Goal: Use online tool/utility: Utilize a website feature to perform a specific function

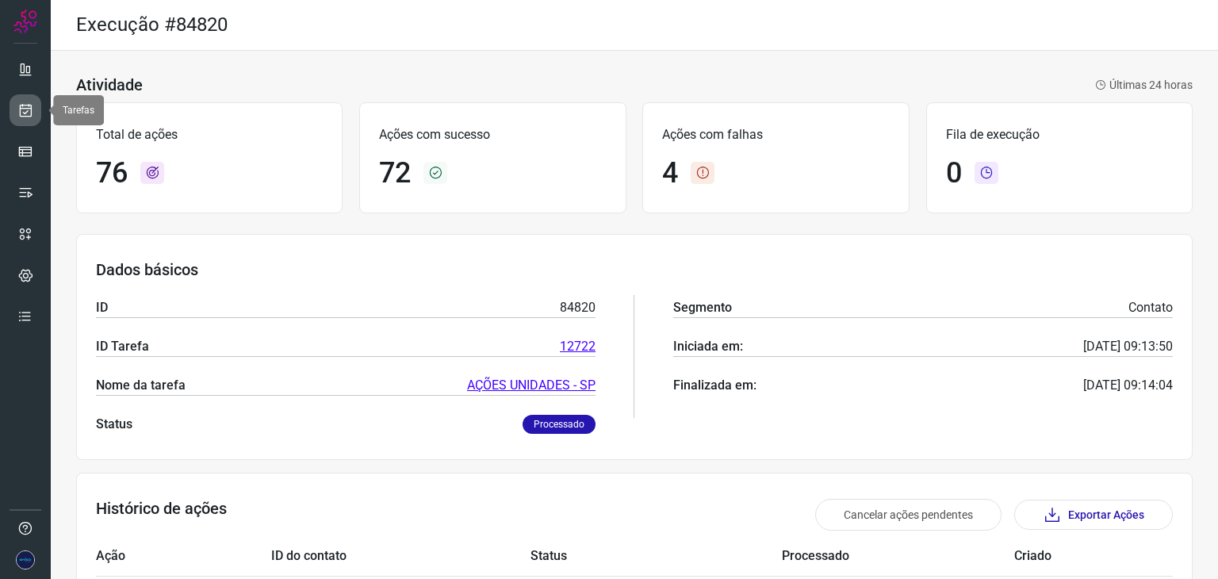
click at [27, 114] on icon at bounding box center [25, 110] width 17 height 16
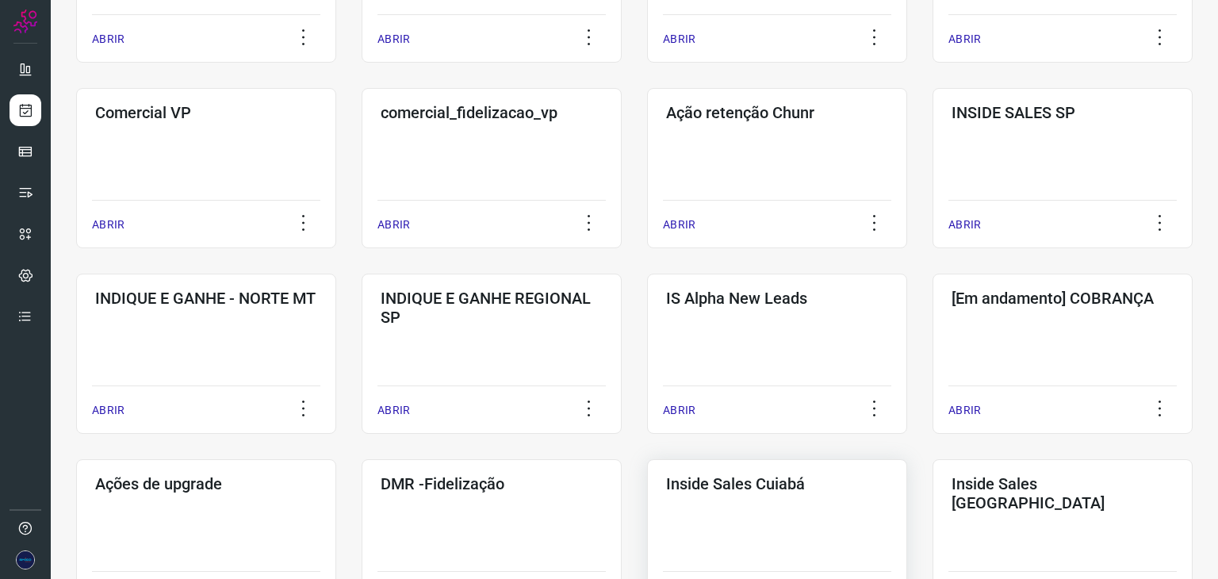
scroll to position [396, 0]
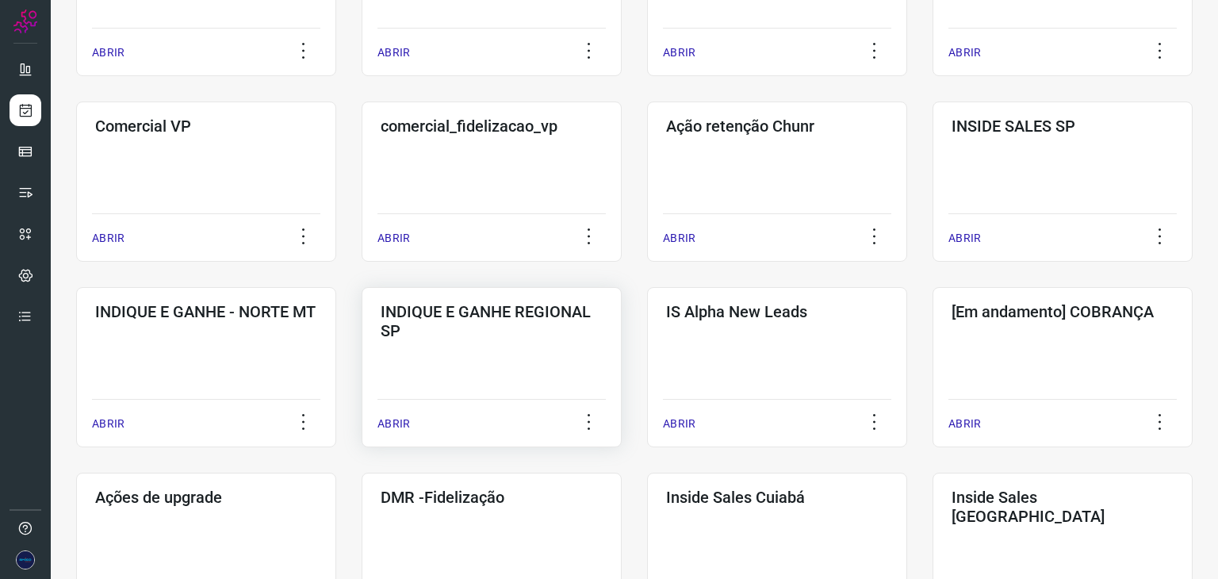
click at [386, 423] on p "ABRIR" at bounding box center [393, 424] width 33 height 17
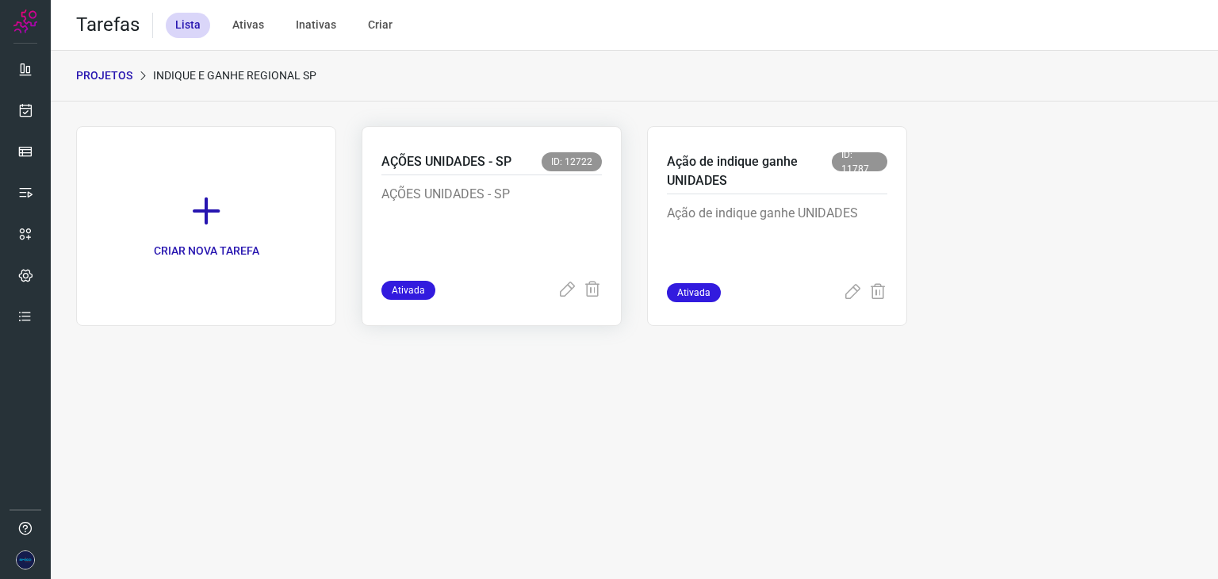
click at [556, 296] on div "Ativada" at bounding box center [491, 290] width 220 height 19
click at [565, 289] on icon at bounding box center [567, 290] width 19 height 19
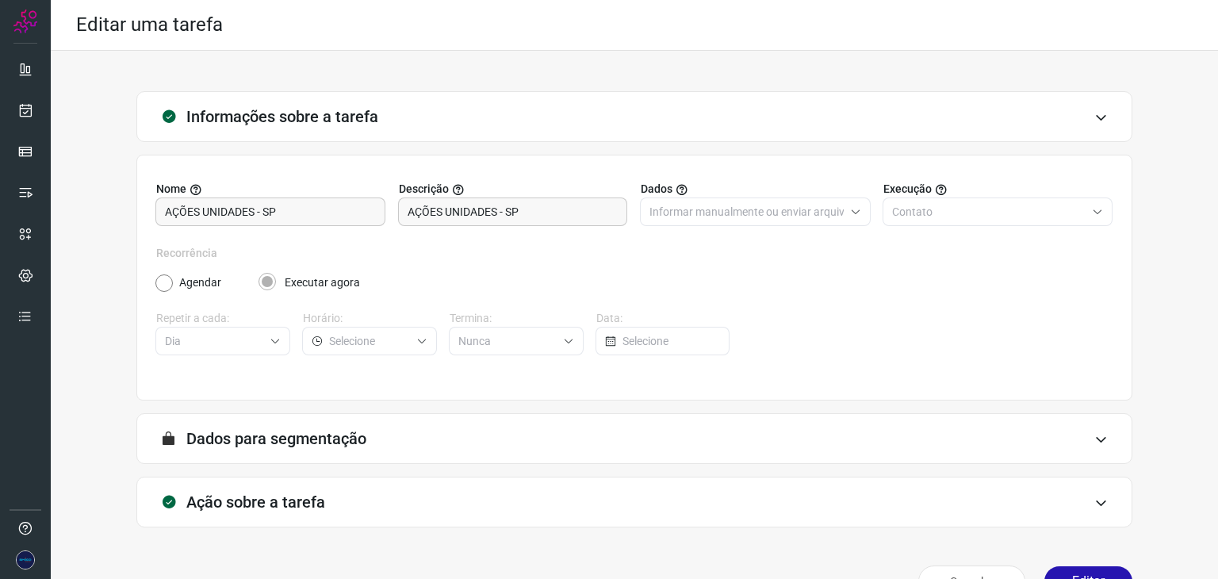
scroll to position [40, 0]
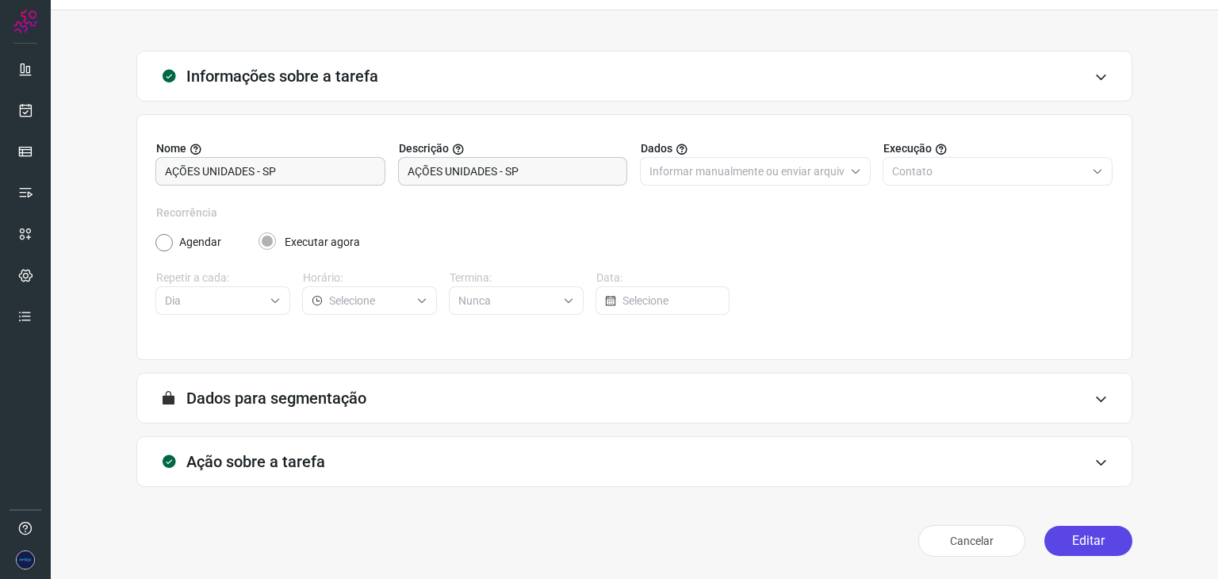
click at [1054, 537] on button "Editar" at bounding box center [1088, 541] width 88 height 30
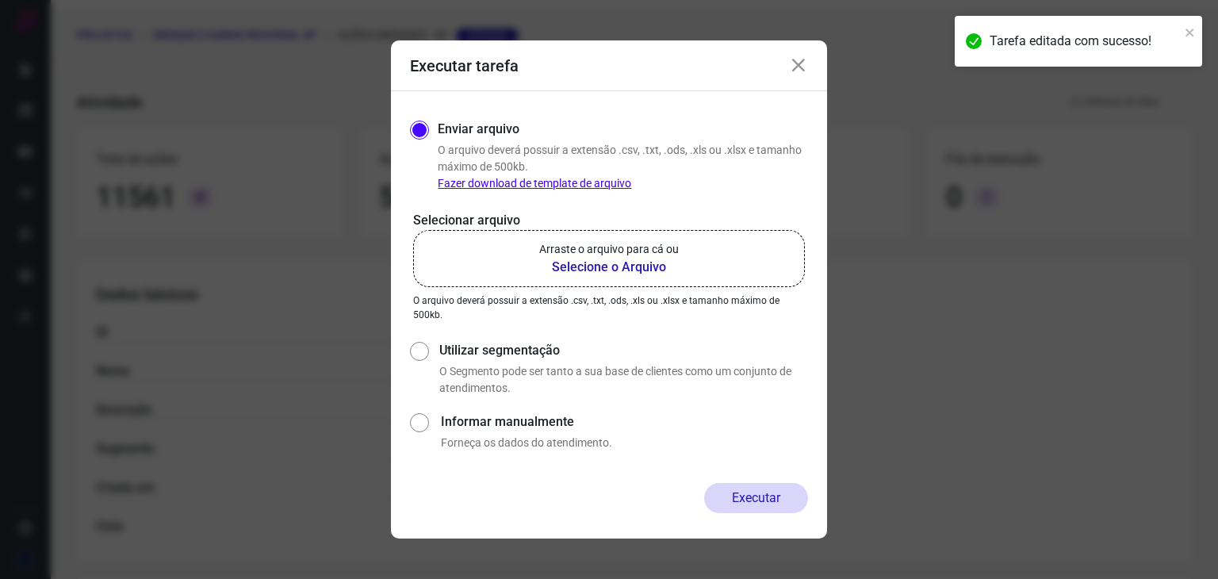
click at [587, 267] on b "Selecione o Arquivo" at bounding box center [609, 267] width 140 height 19
click at [0, 0] on input "Arraste o arquivo para cá ou Selecione o Arquivo" at bounding box center [0, 0] width 0 height 0
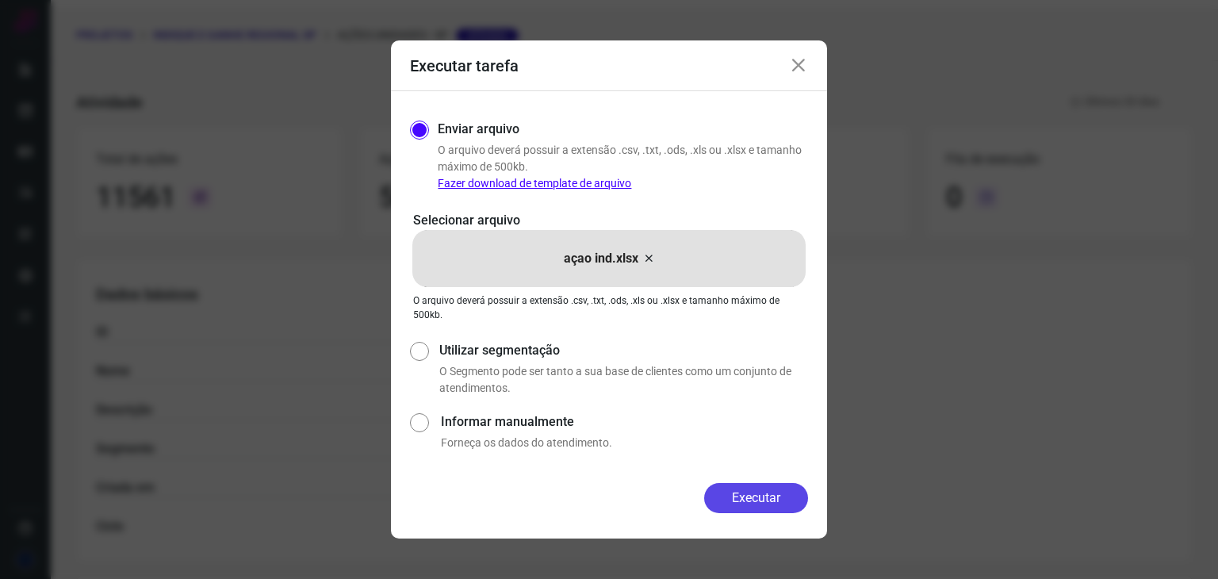
click at [736, 495] on button "Executar" at bounding box center [756, 498] width 104 height 30
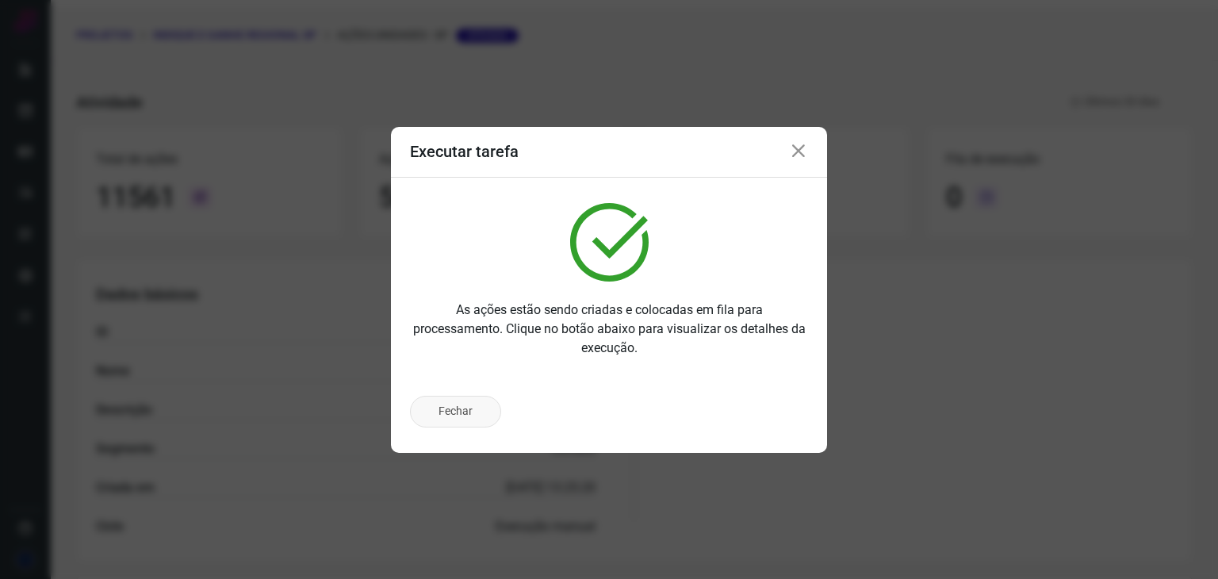
click at [469, 403] on button "Fechar" at bounding box center [455, 412] width 91 height 32
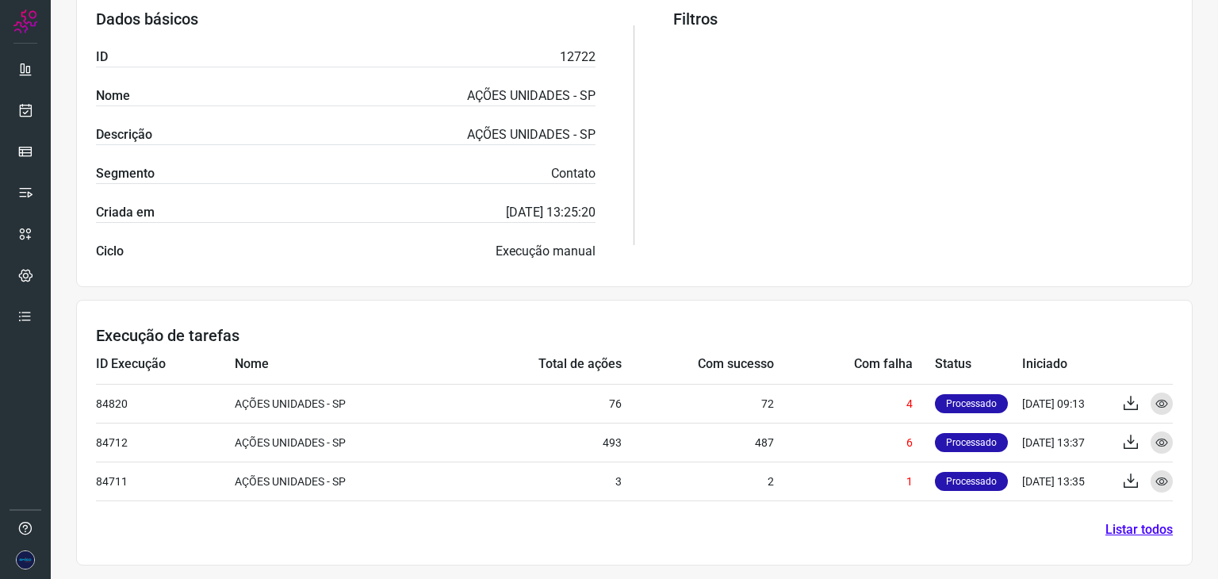
scroll to position [316, 0]
click at [818, 545] on section "Execução de tarefas ID Execução Nome Total de ações Com sucesso Com falha Statu…" at bounding box center [634, 432] width 1117 height 266
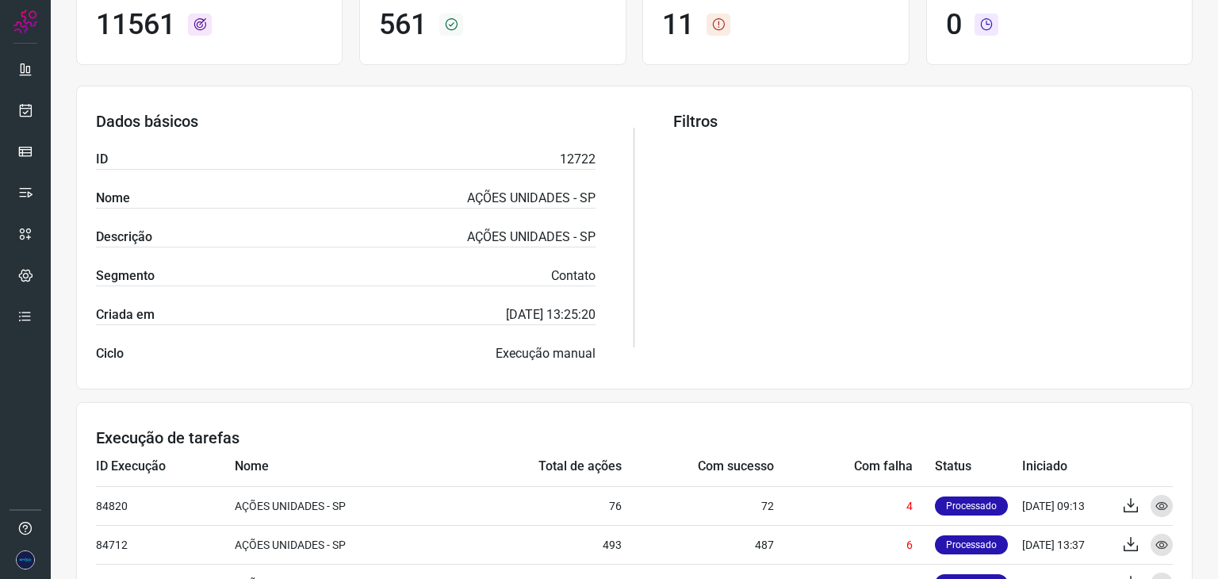
scroll to position [0, 0]
